Goal: Transaction & Acquisition: Book appointment/travel/reservation

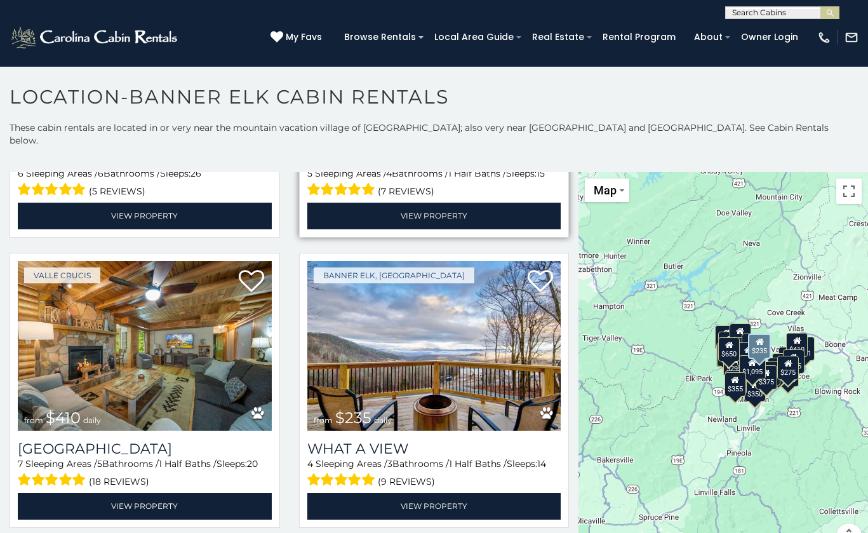
scroll to position [972, 0]
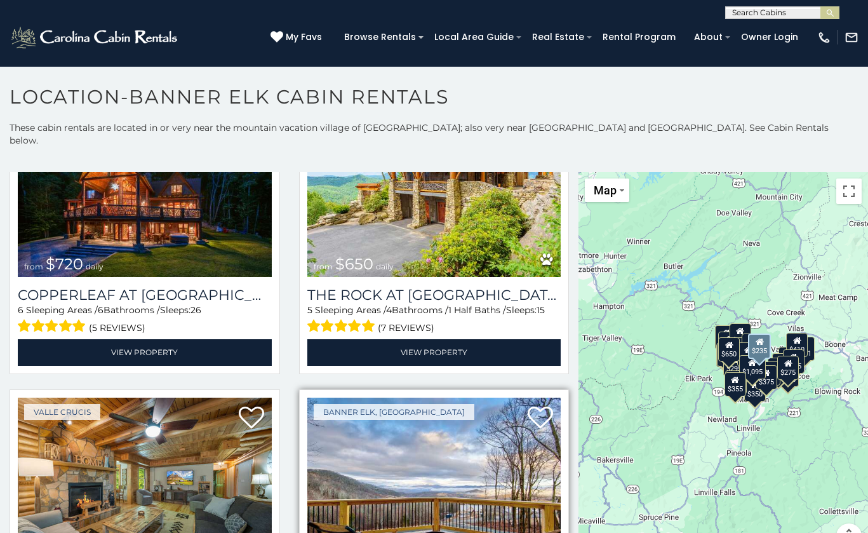
click at [439, 471] on img at bounding box center [434, 482] width 254 height 170
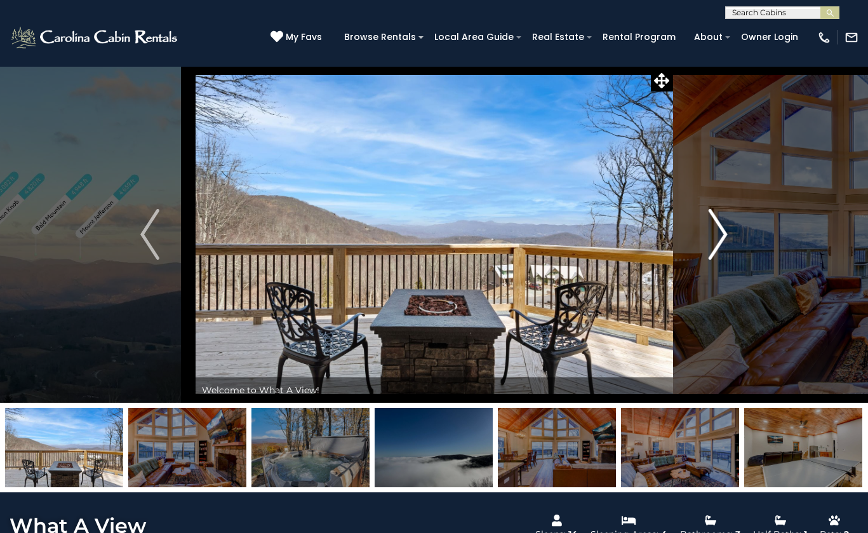
click at [722, 238] on img "Next" at bounding box center [718, 234] width 19 height 51
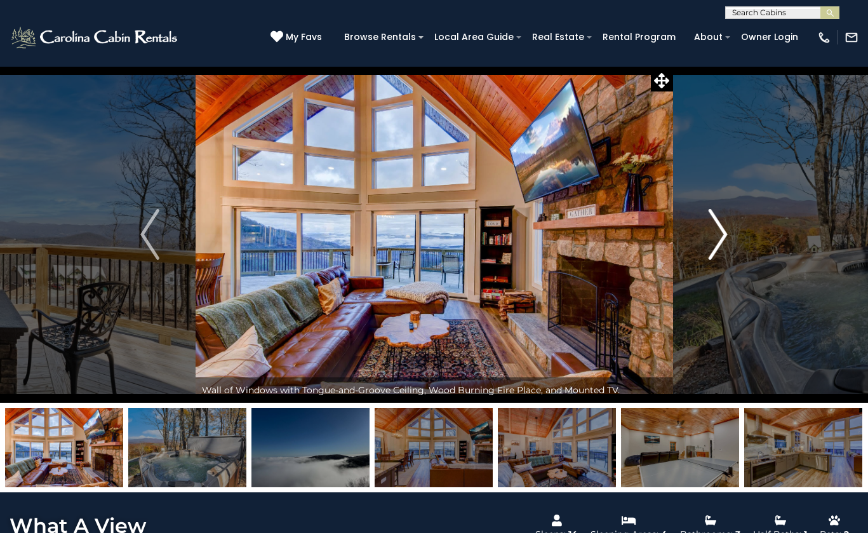
click at [722, 238] on img "Next" at bounding box center [718, 234] width 19 height 51
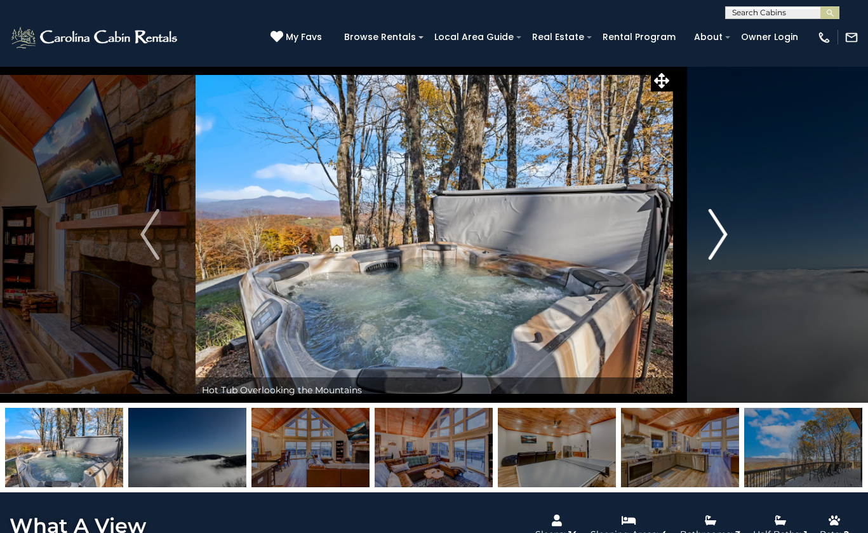
click at [722, 238] on img "Next" at bounding box center [718, 234] width 19 height 51
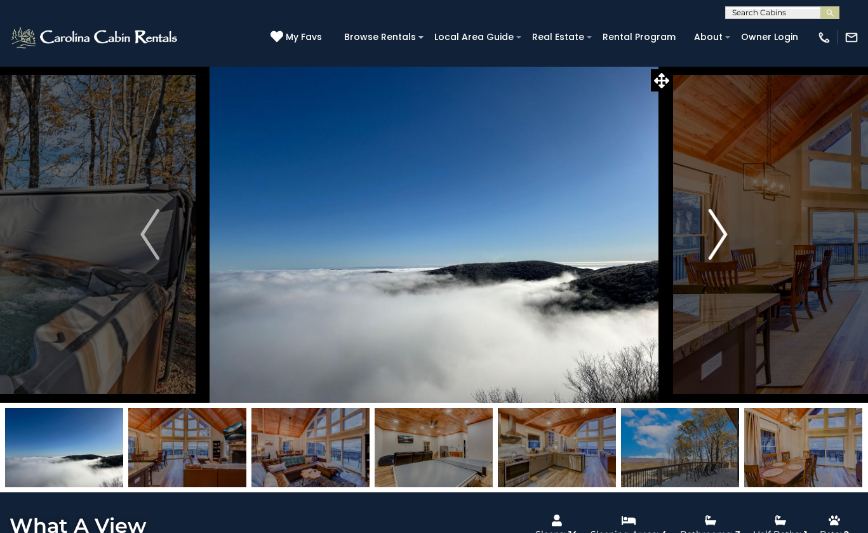
click at [721, 235] on img "Next" at bounding box center [718, 234] width 19 height 51
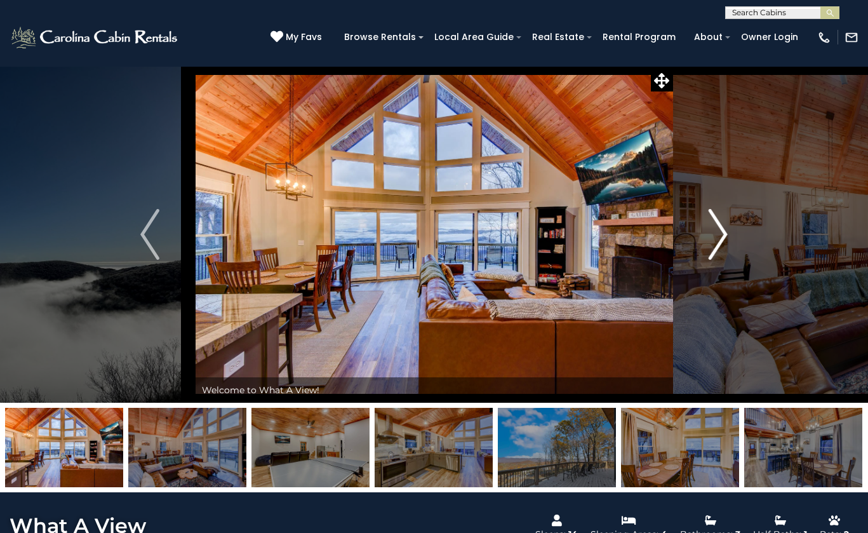
click at [721, 235] on img "Next" at bounding box center [718, 234] width 19 height 51
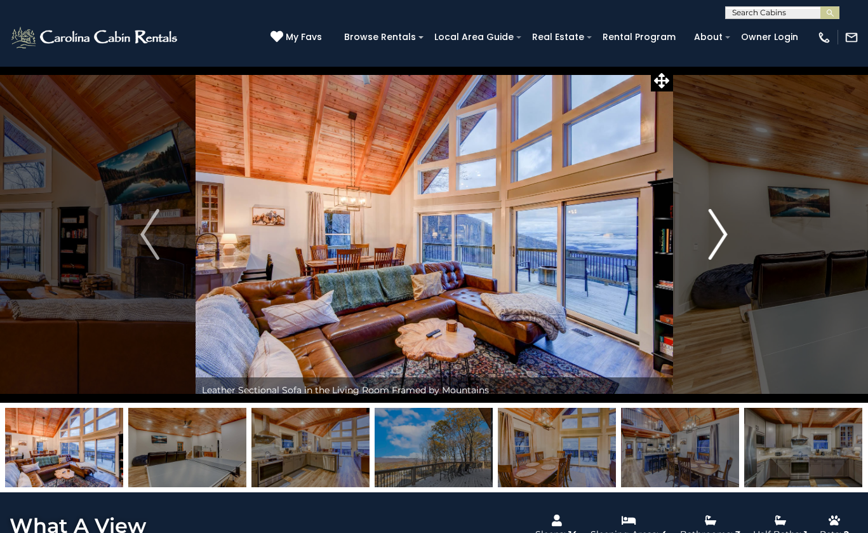
click at [721, 235] on img "Next" at bounding box center [718, 234] width 19 height 51
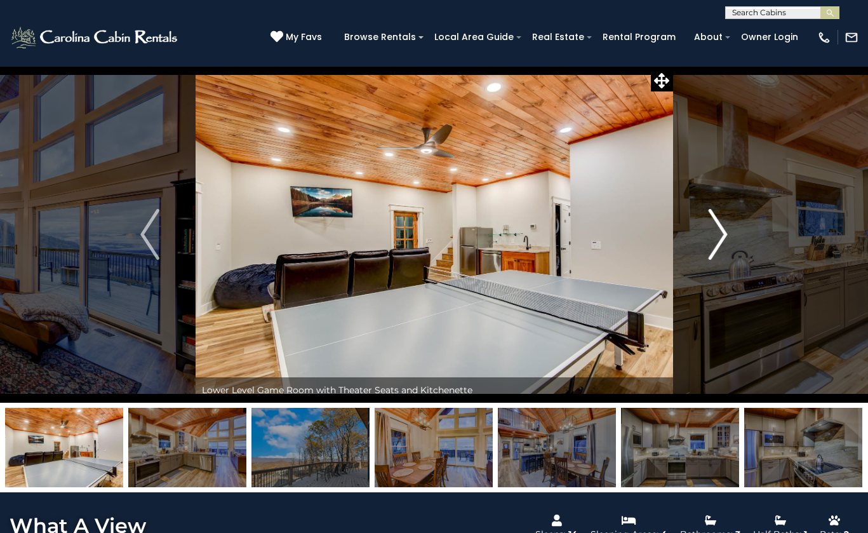
click at [721, 235] on img "Next" at bounding box center [718, 234] width 19 height 51
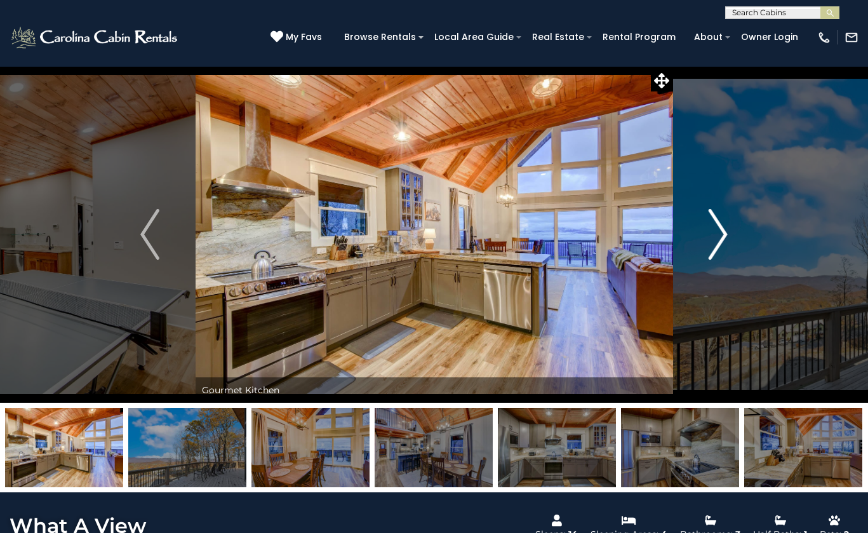
click at [721, 235] on img "Next" at bounding box center [718, 234] width 19 height 51
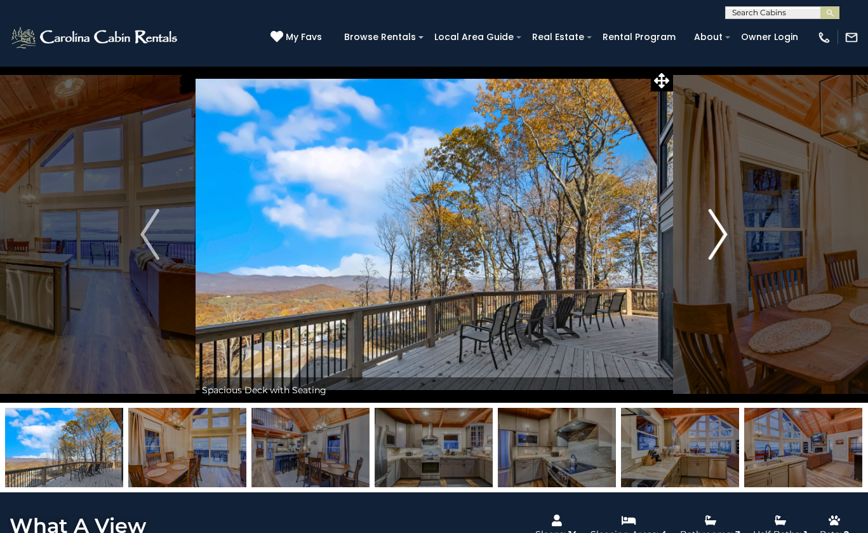
click at [721, 235] on img "Next" at bounding box center [718, 234] width 19 height 51
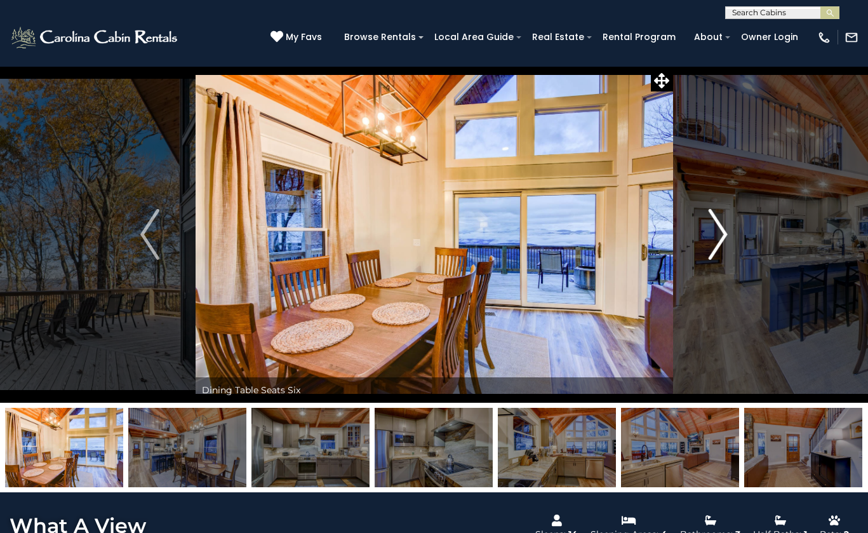
click at [721, 235] on img "Next" at bounding box center [718, 234] width 19 height 51
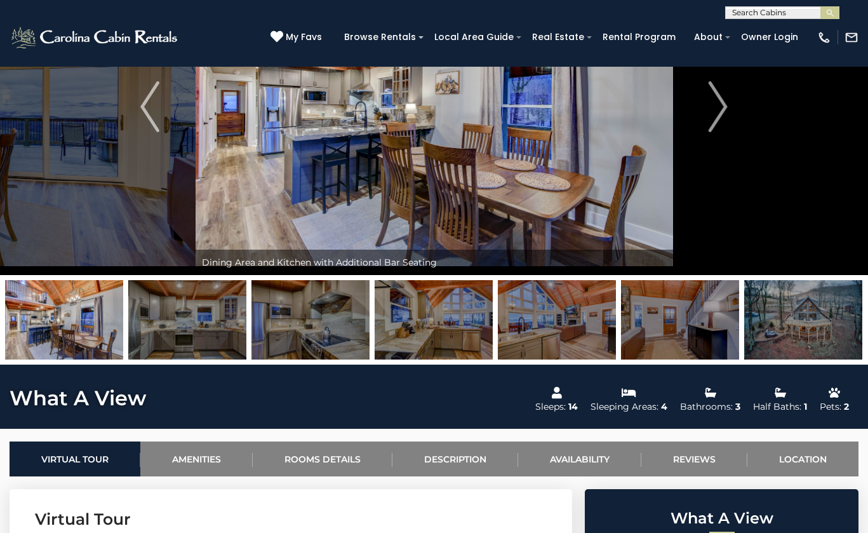
scroll to position [128, 0]
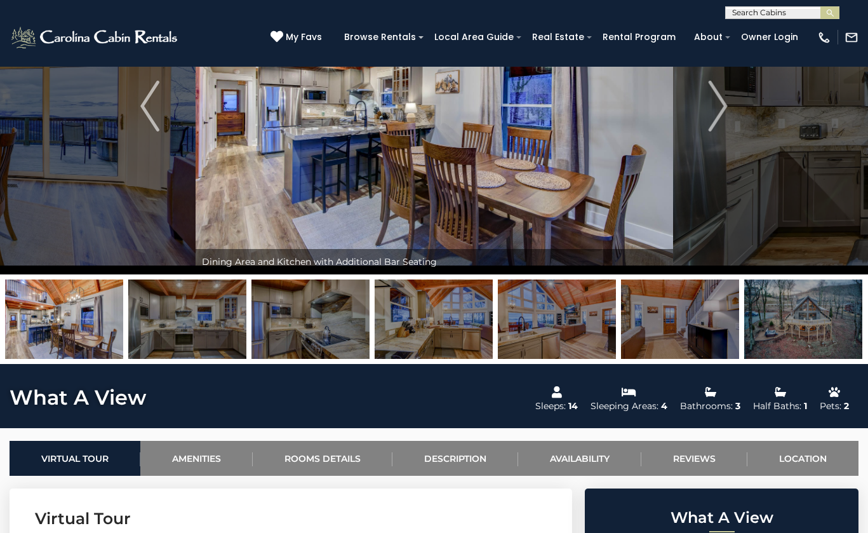
click at [799, 316] on img at bounding box center [803, 318] width 118 height 79
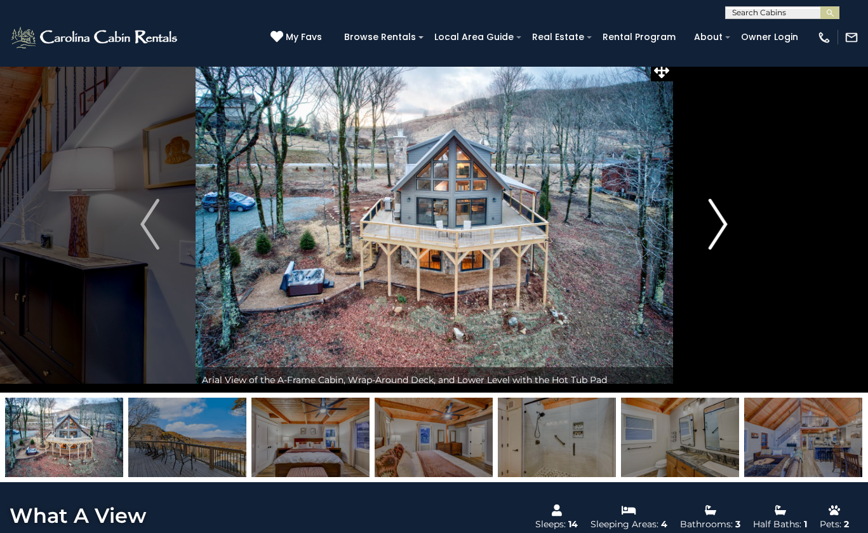
scroll to position [10, 0]
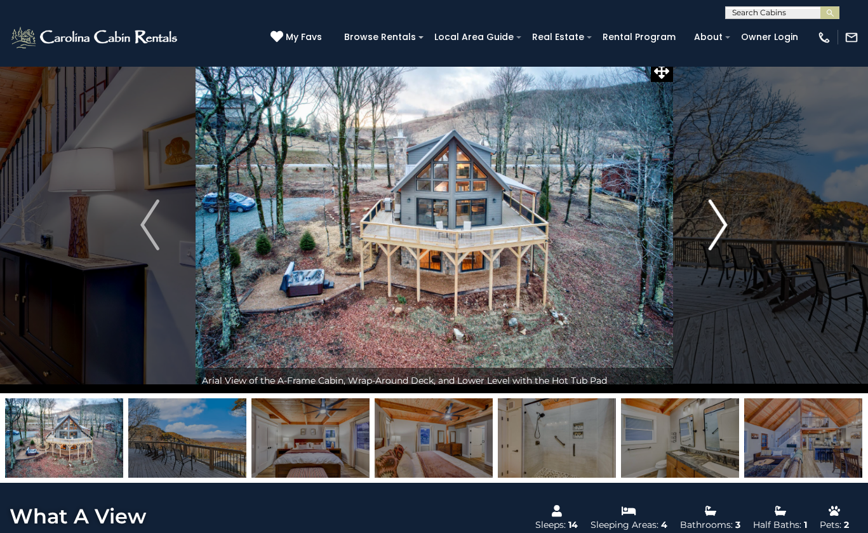
click at [723, 225] on img "Next" at bounding box center [718, 224] width 19 height 51
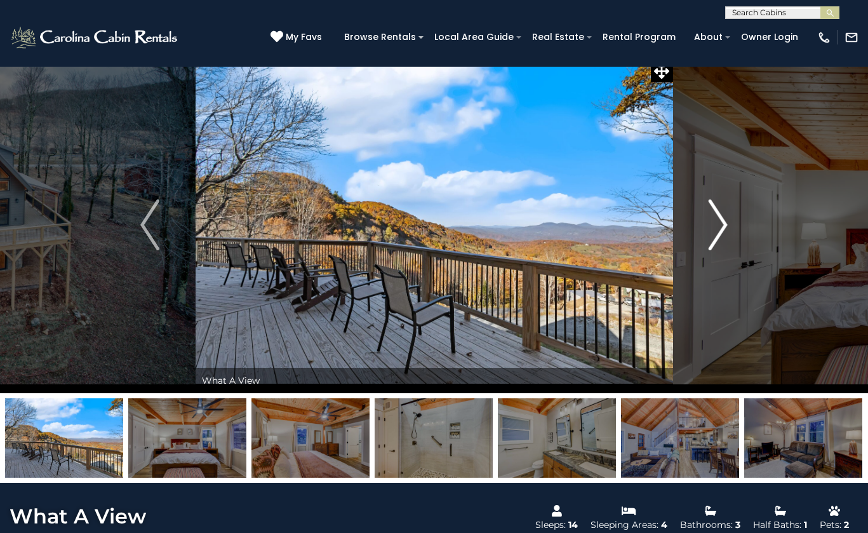
click at [723, 225] on img "Next" at bounding box center [718, 224] width 19 height 51
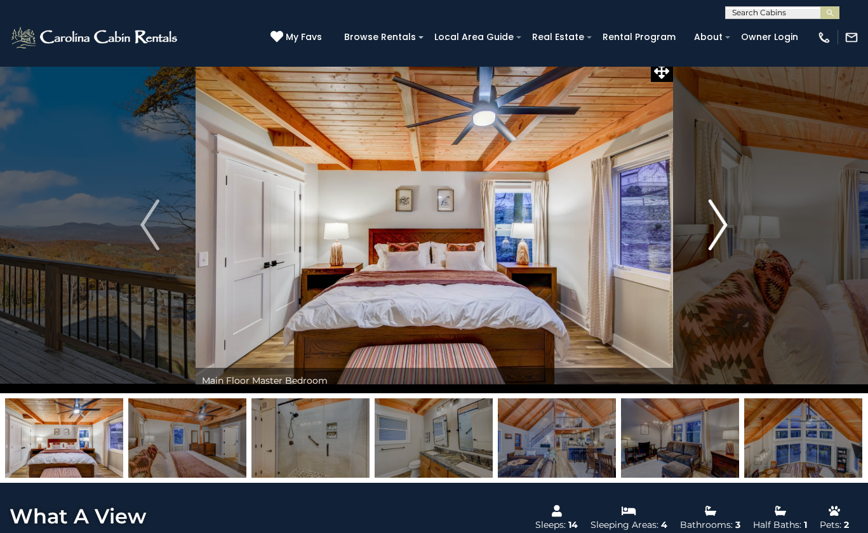
click at [723, 225] on img "Next" at bounding box center [718, 224] width 19 height 51
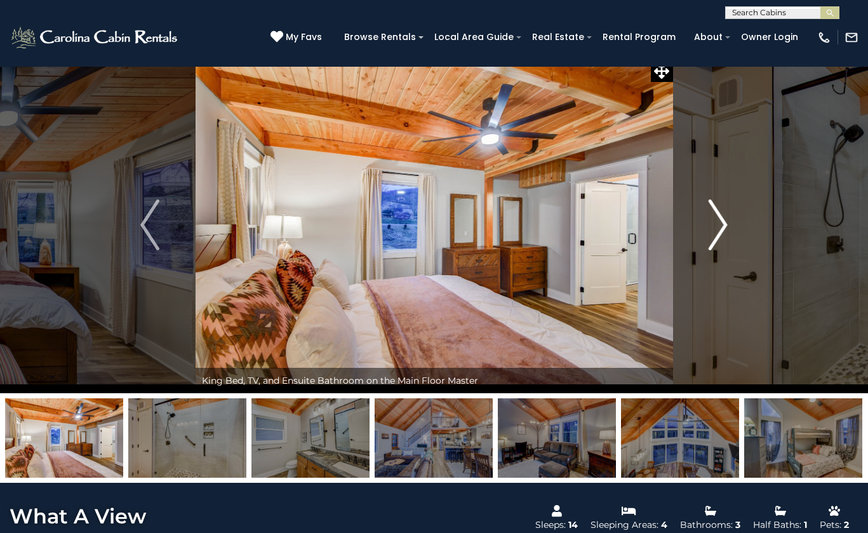
click at [723, 225] on img "Next" at bounding box center [718, 224] width 19 height 51
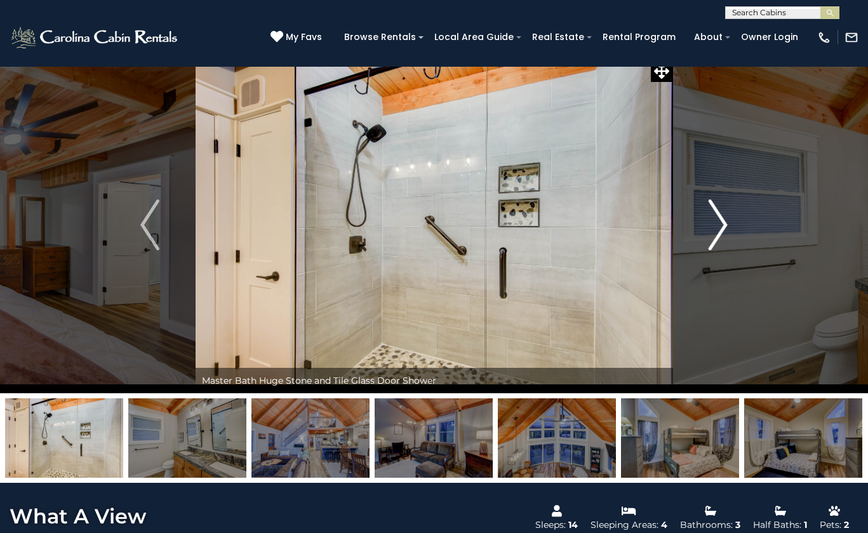
click at [723, 225] on img "Next" at bounding box center [718, 224] width 19 height 51
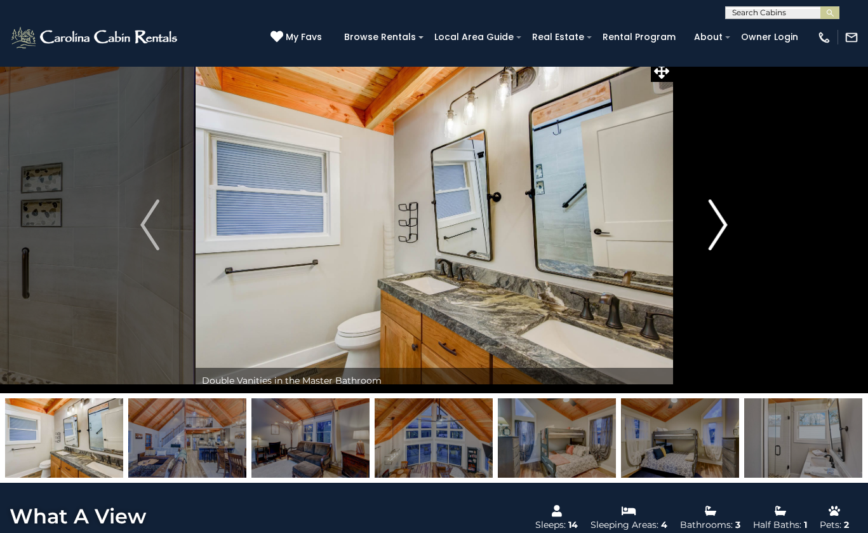
click at [723, 225] on img "Next" at bounding box center [718, 224] width 19 height 51
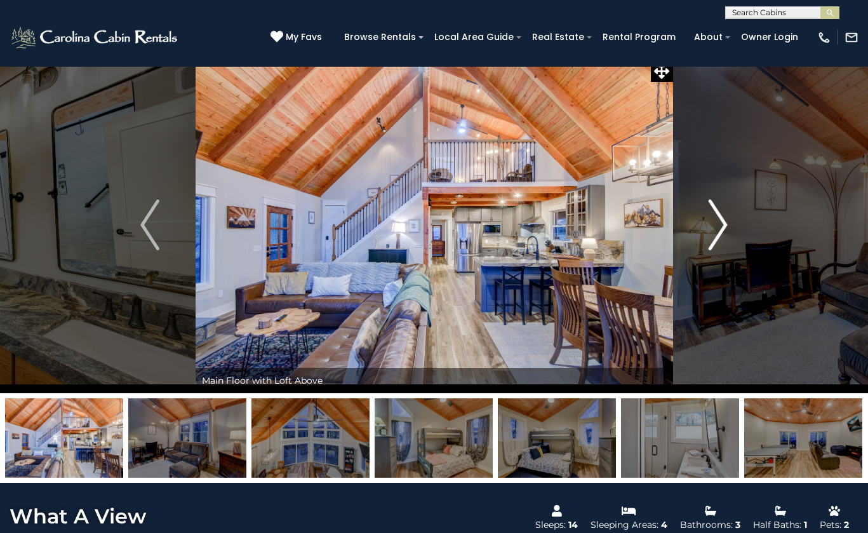
click at [723, 225] on img "Next" at bounding box center [718, 224] width 19 height 51
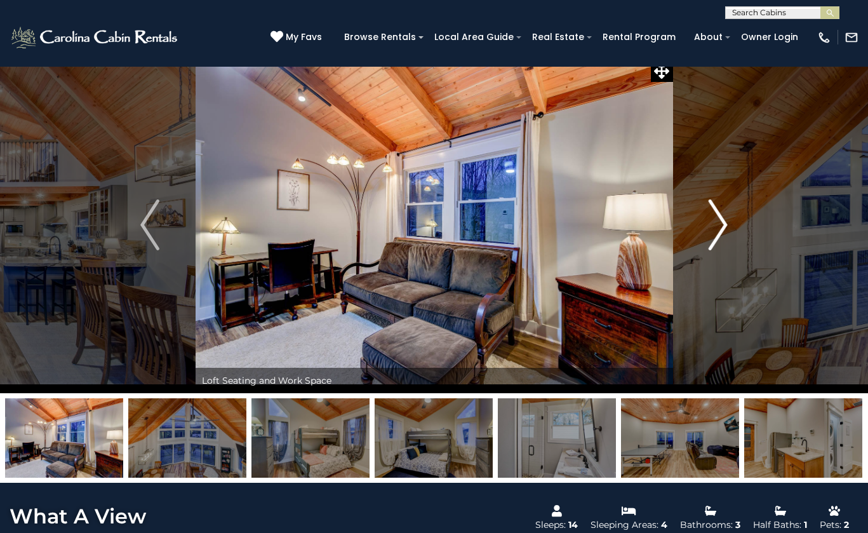
click at [723, 225] on img "Next" at bounding box center [718, 224] width 19 height 51
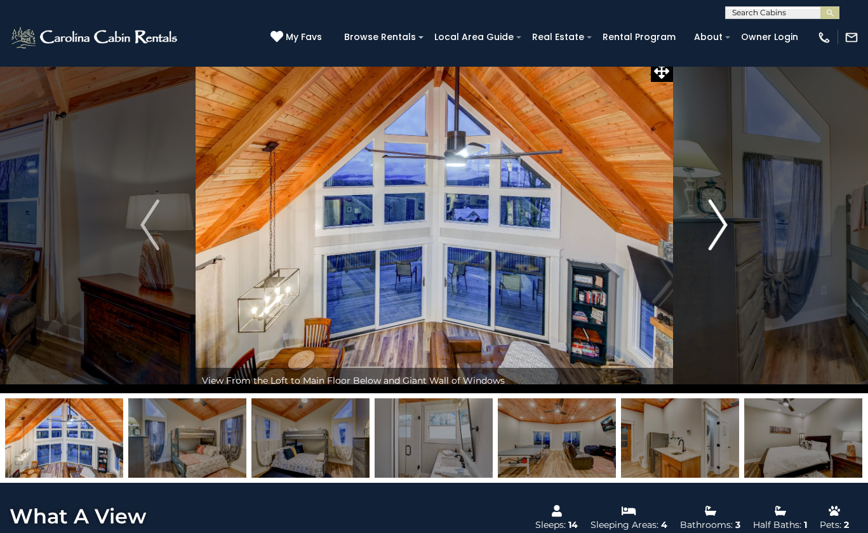
click at [723, 225] on img "Next" at bounding box center [718, 224] width 19 height 51
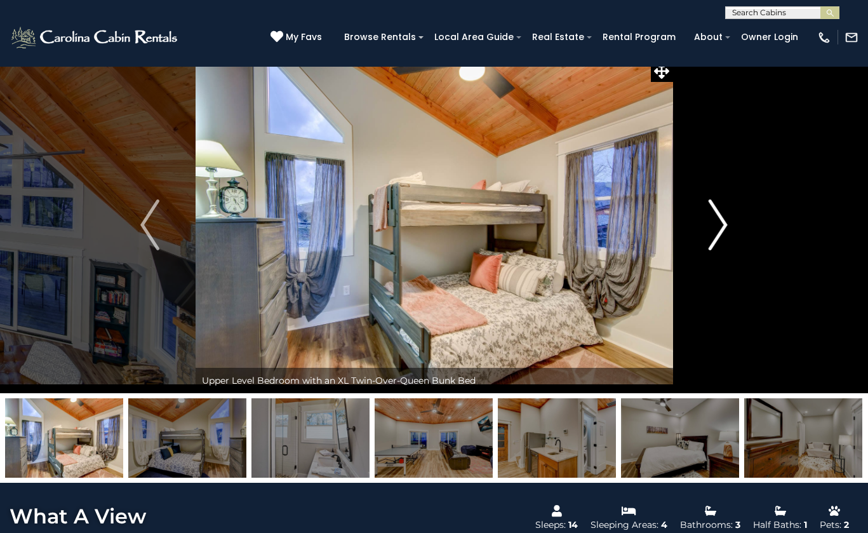
click at [723, 225] on img "Next" at bounding box center [718, 224] width 19 height 51
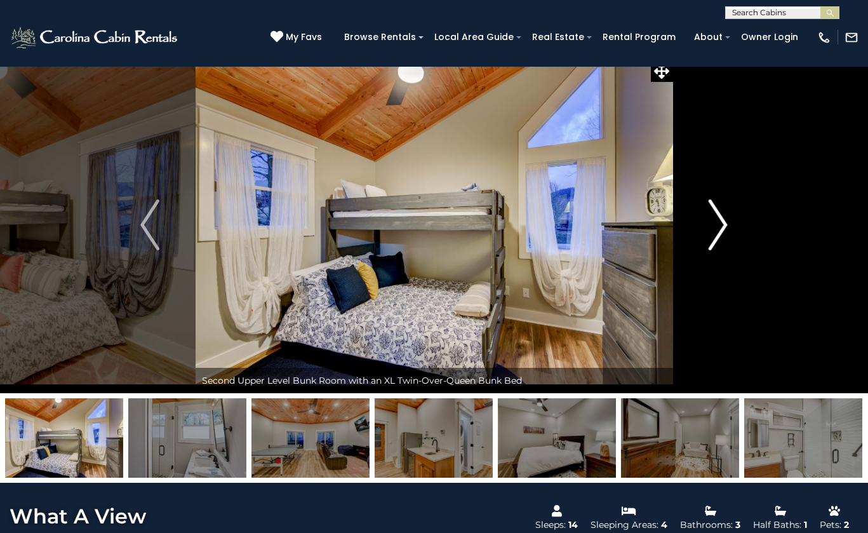
click at [723, 225] on img "Next" at bounding box center [718, 224] width 19 height 51
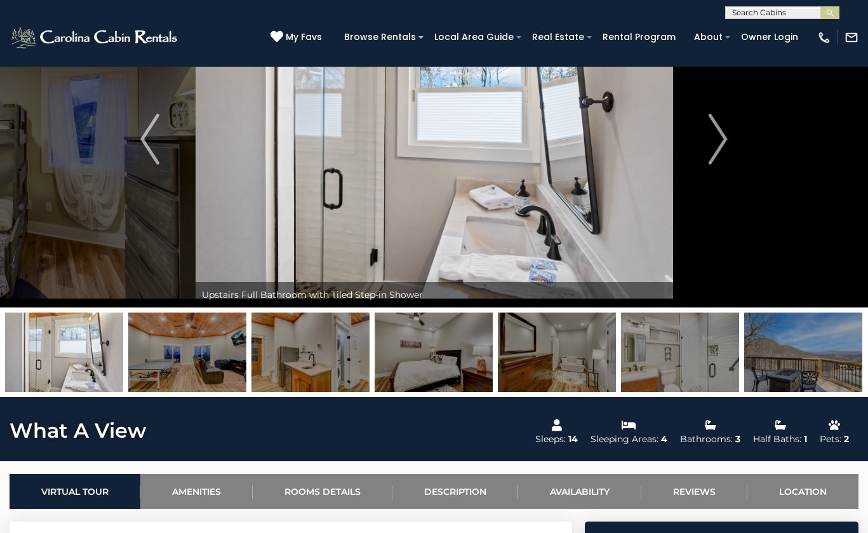
scroll to position [0, 0]
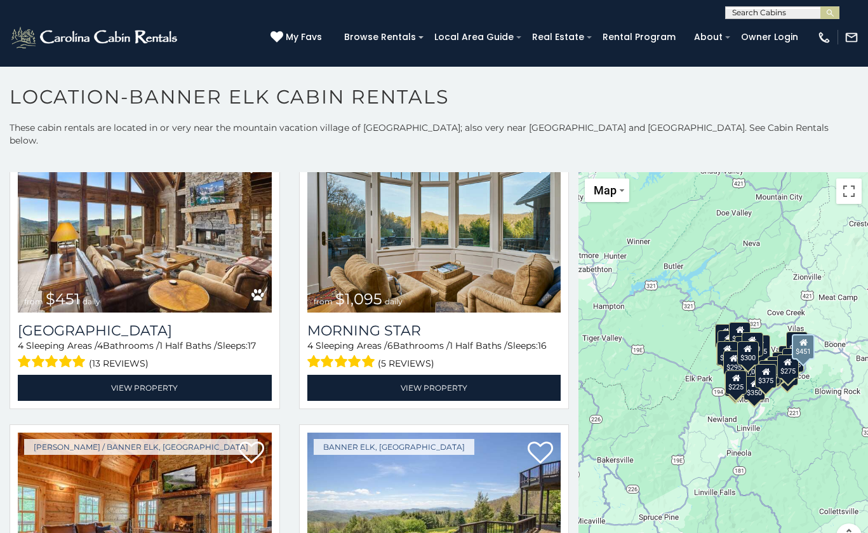
scroll to position [592, 0]
